Goal: Check status

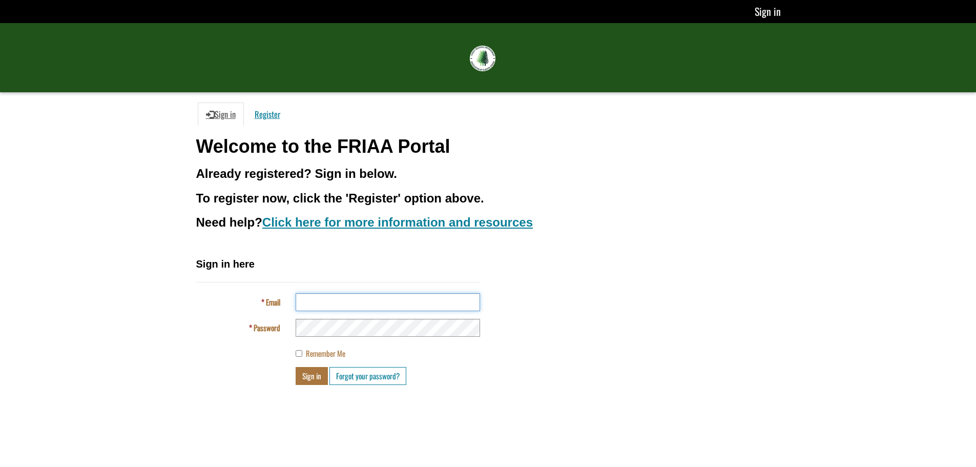
type input "**********"
click at [308, 378] on button "Sign in" at bounding box center [312, 376] width 32 height 18
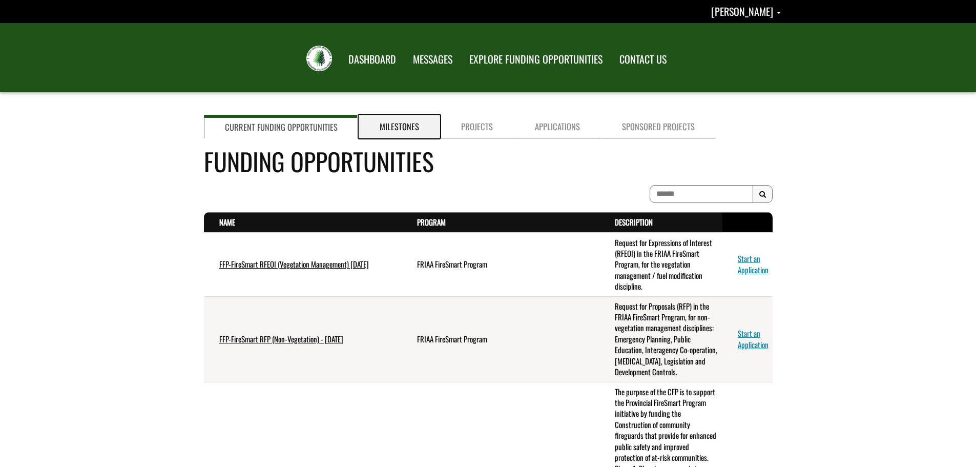
click at [400, 131] on link "Milestones" at bounding box center [399, 127] width 81 height 24
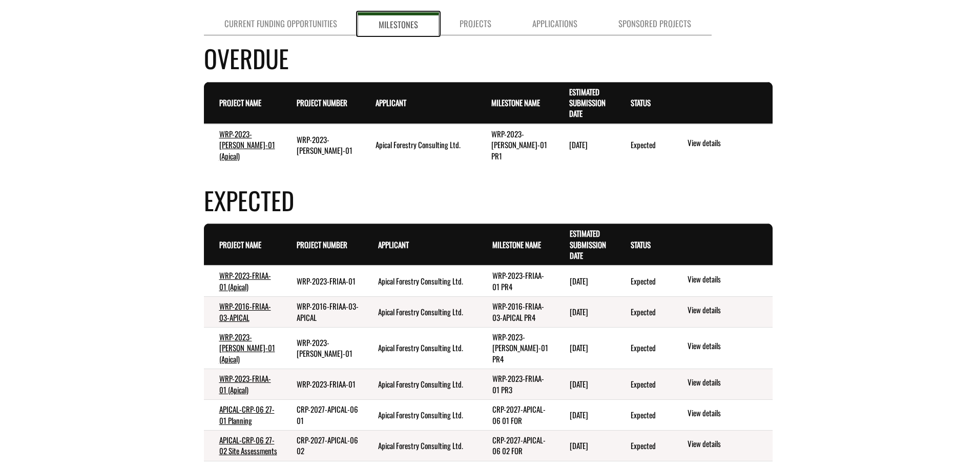
scroll to position [51, 0]
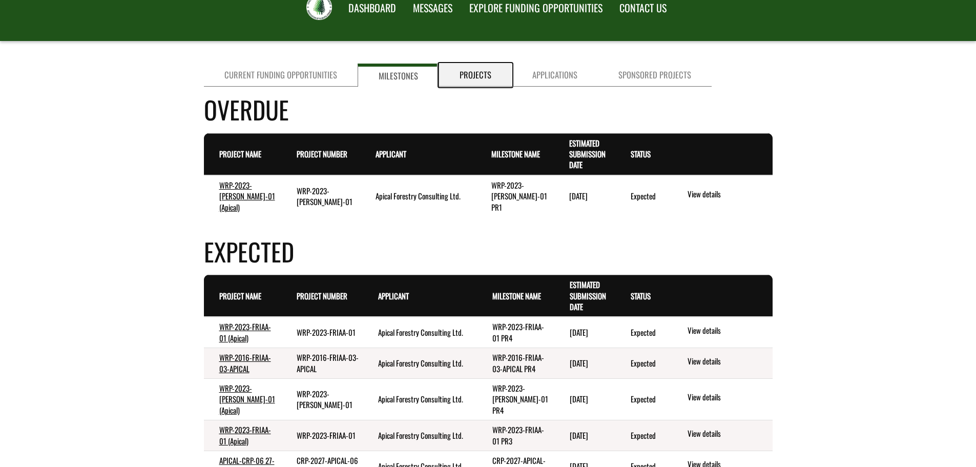
click at [468, 71] on link "Projects" at bounding box center [475, 75] width 73 height 23
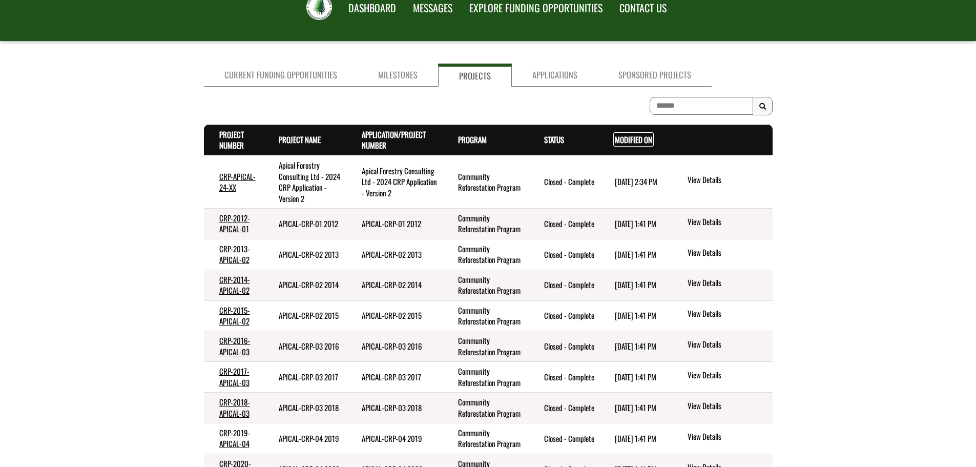
click at [628, 137] on link "Modified On . sort descending" at bounding box center [633, 139] width 37 height 11
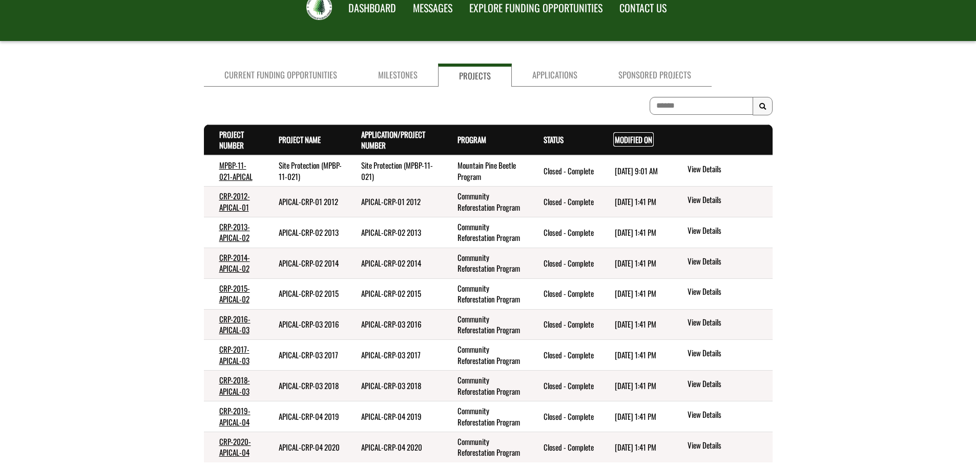
click at [641, 138] on link "Modified On . sort descending" at bounding box center [633, 139] width 37 height 11
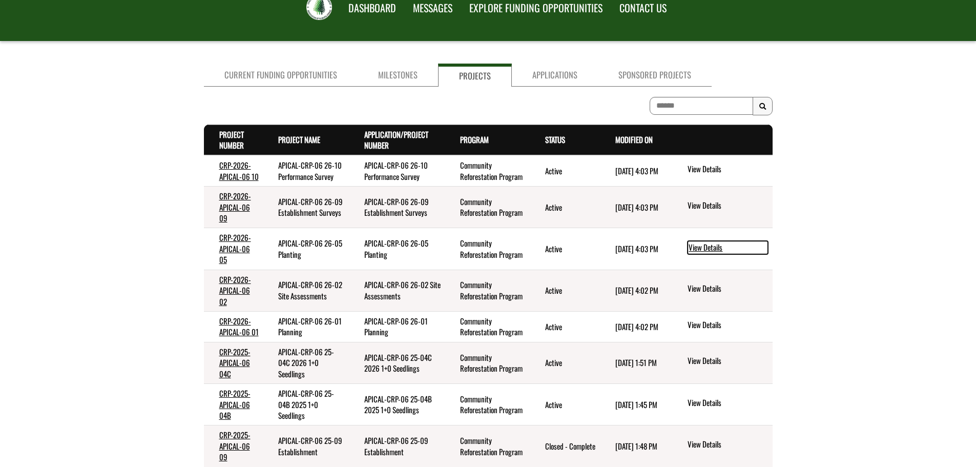
click at [705, 247] on link "View Details" at bounding box center [728, 247] width 80 height 13
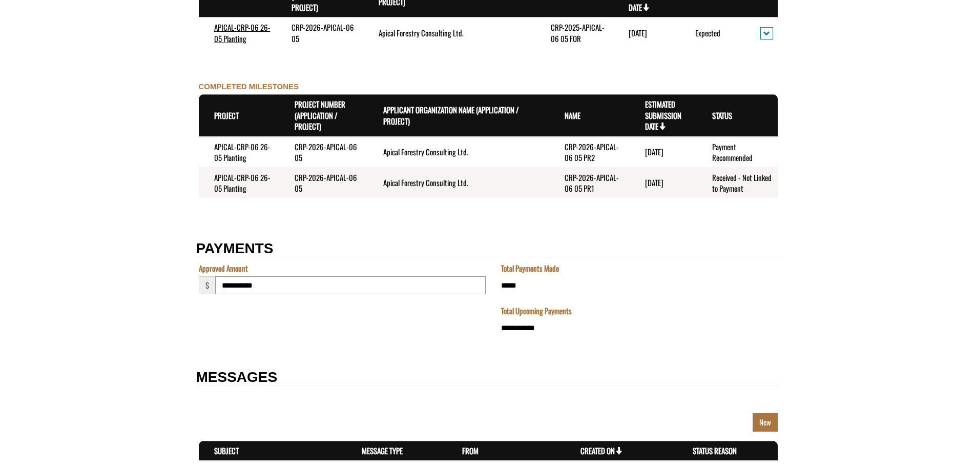
scroll to position [1230, 0]
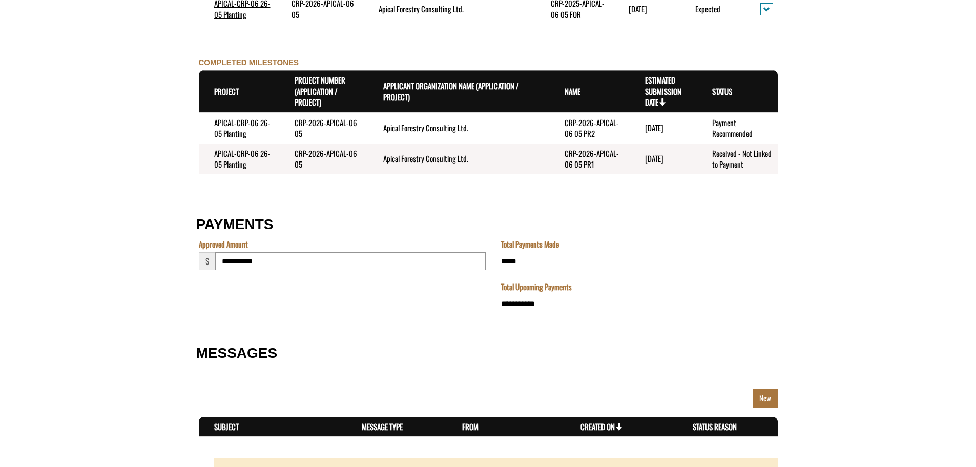
click at [593, 157] on td "CRP-2026-APICAL-06 05 PR1" at bounding box center [589, 158] width 80 height 30
click at [594, 130] on td "CRP-2026-APICAL-06 05 PR2" at bounding box center [589, 128] width 80 height 31
click at [663, 127] on time "[DATE]" at bounding box center [654, 127] width 18 height 11
click at [246, 129] on td "APICAL-CRP-06 26-05 Planting" at bounding box center [239, 128] width 80 height 31
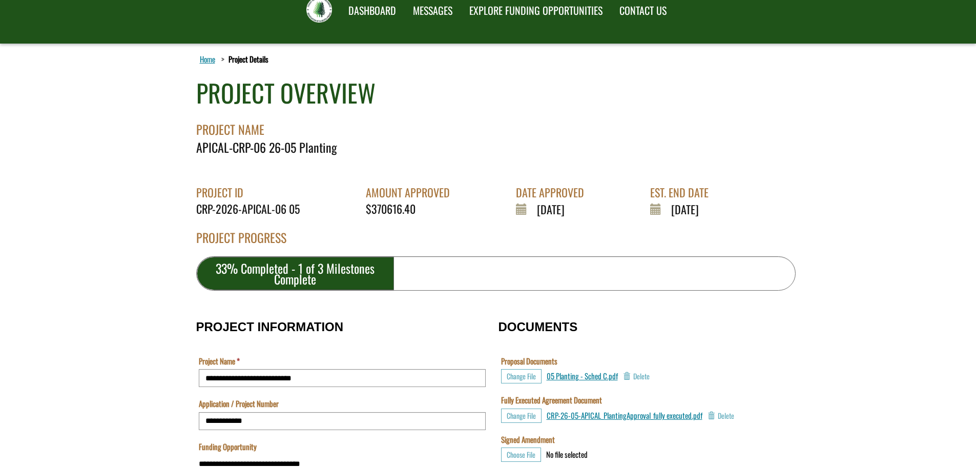
scroll to position [0, 0]
